Goal: Task Accomplishment & Management: Manage account settings

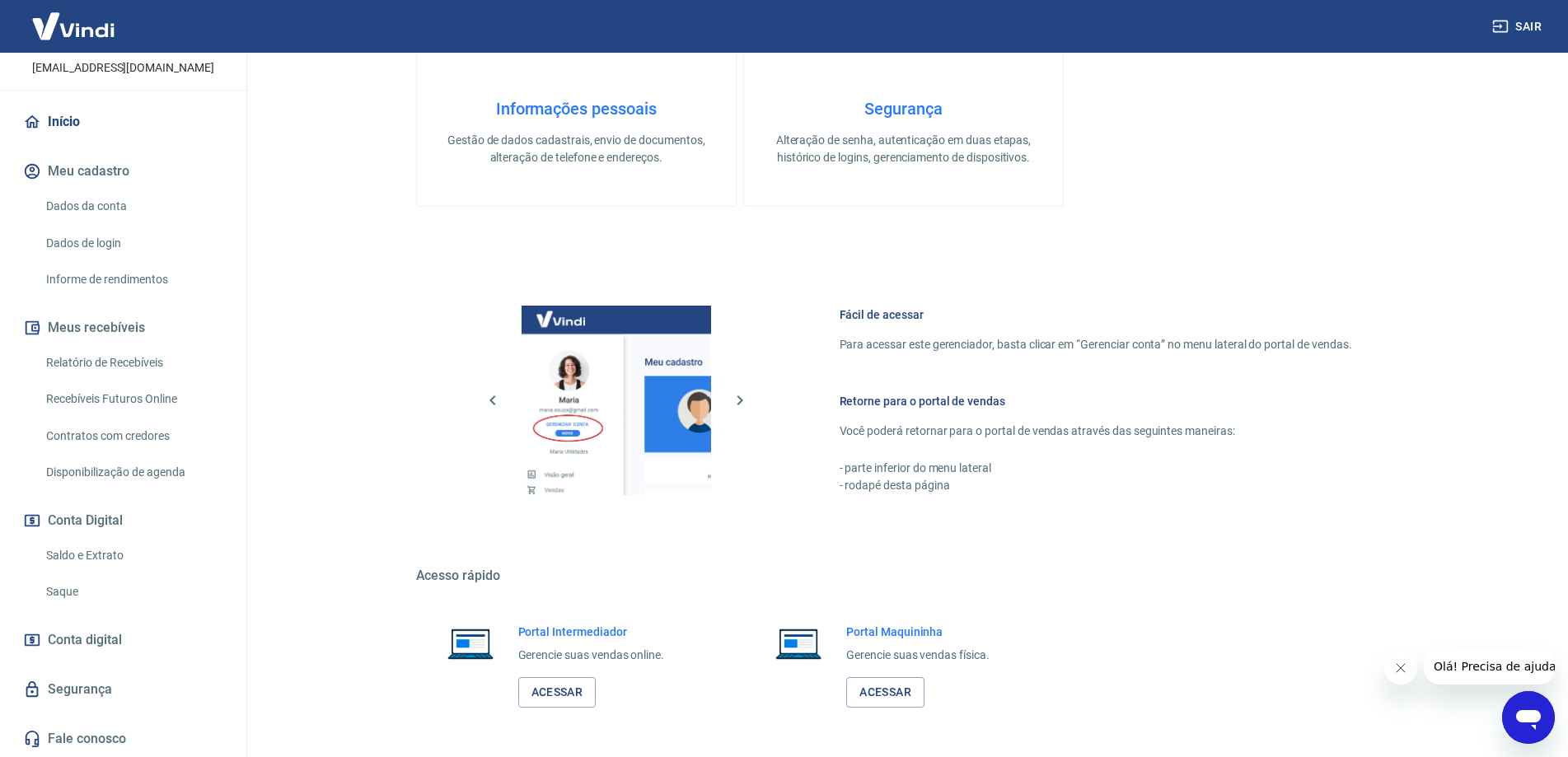
scroll to position [527, 0]
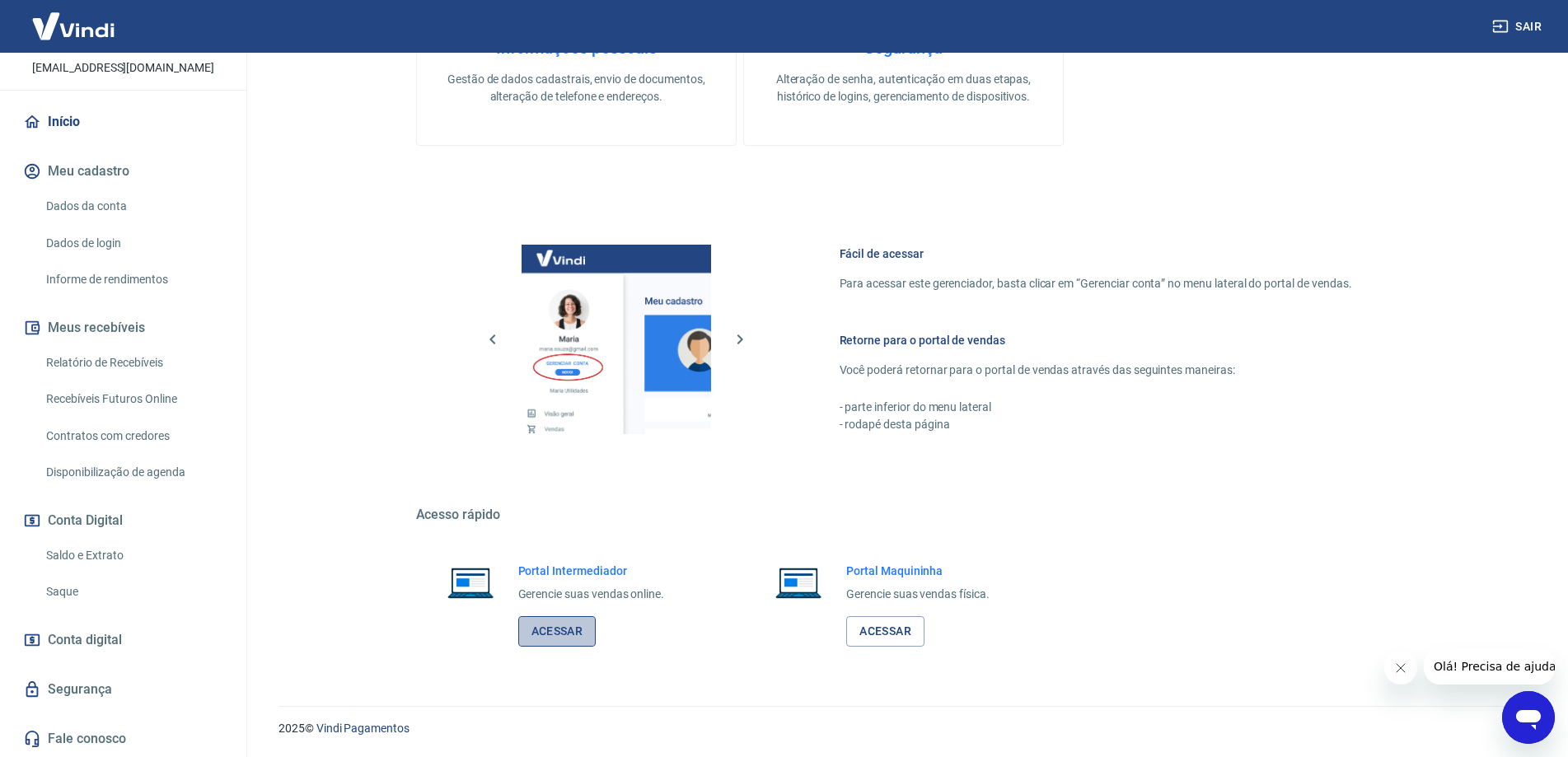
click at [544, 636] on link "Acessar" at bounding box center [557, 632] width 78 height 30
